Goal: Find contact information: Find contact information

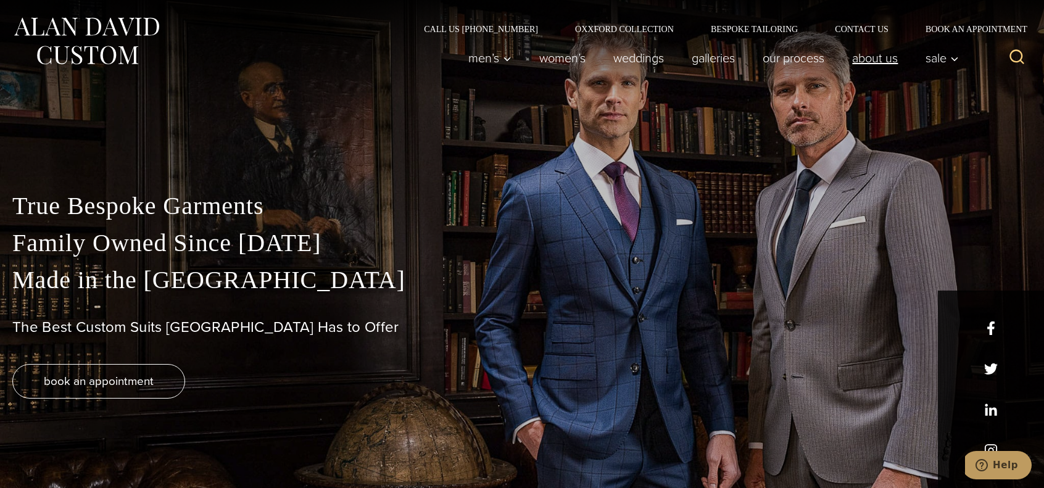
click at [886, 61] on link "About Us" at bounding box center [875, 58] width 73 height 25
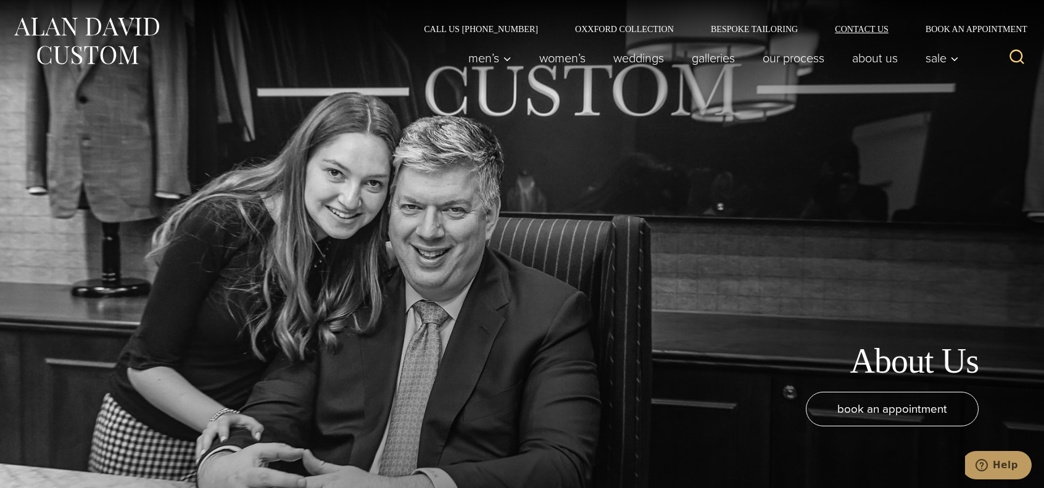
click at [871, 25] on link "Contact Us" at bounding box center [861, 29] width 91 height 9
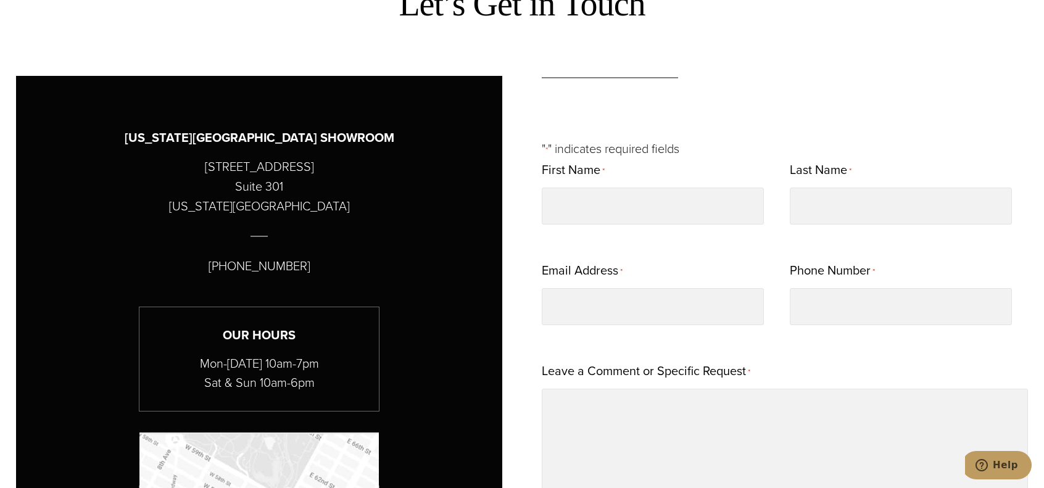
scroll to position [679, 0]
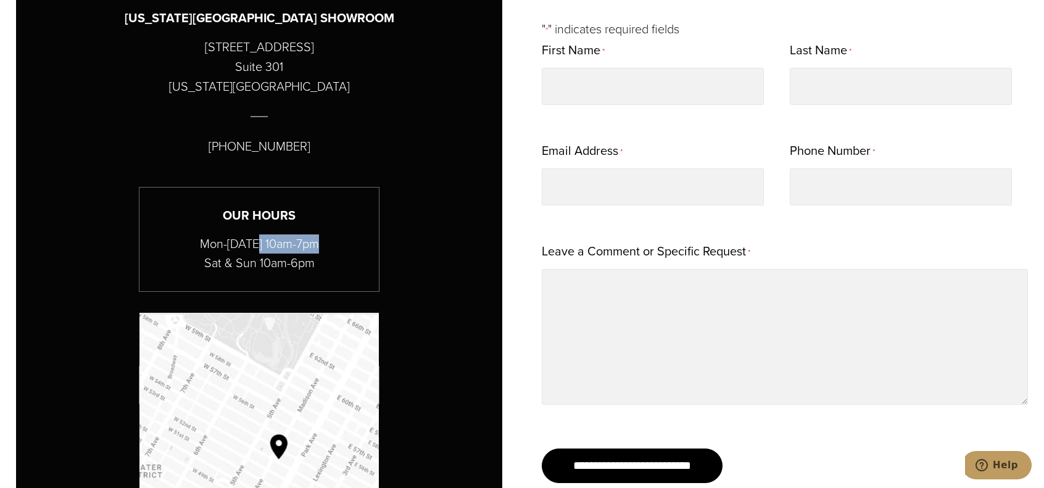
drag, startPoint x: 254, startPoint y: 245, endPoint x: 326, endPoint y: 244, distance: 71.6
click at [326, 244] on p "Mon-Friday 10am-7pm Sat & Sun 10am-6pm" at bounding box center [258, 254] width 239 height 38
click at [448, 256] on div "NEW YORK CITY SHOWROOM 515 Madison Avenue Suite 301 New York, NY 10022 (212) 22…" at bounding box center [259, 309] width 486 height 707
